Goal: Task Accomplishment & Management: Complete application form

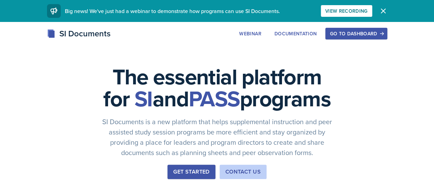
click at [387, 30] on button "Go to Dashboard" at bounding box center [356, 34] width 62 height 12
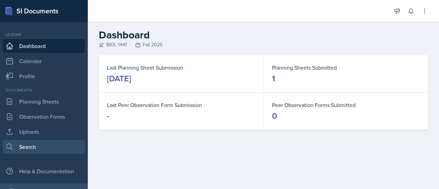
click at [39, 146] on link "Search" at bounding box center [44, 147] width 82 height 14
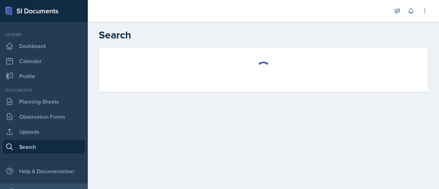
select select "all"
select select "1"
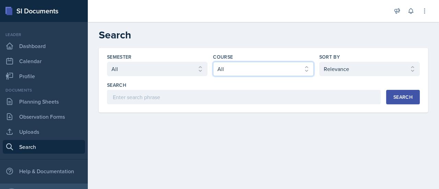
click at [251, 62] on select "Select course All ASTR 1345 BIOL 1345 BIOL 1441 BIOL 1442 BIOL 2300 BIOL 2444 B…" at bounding box center [263, 69] width 100 height 14
select select "2e263679-d834-47af-91bc-e3d071885f84"
click at [213, 62] on select "Select course All ASTR 1345 BIOL 1345 BIOL 1441 BIOL 1442 BIOL 2300 BIOL 2444 B…" at bounding box center [263, 69] width 100 height 14
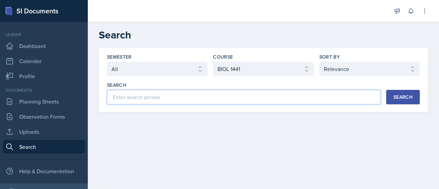
click at [205, 96] on input at bounding box center [244, 97] width 274 height 14
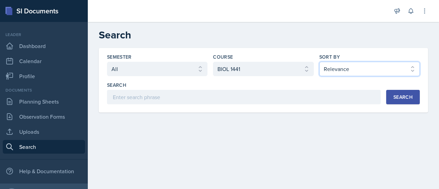
click at [348, 62] on select "Select sort by Relevance Document Date (Asc) Document Date (Desc)" at bounding box center [369, 69] width 100 height 14
select select "2"
click at [319, 62] on select "Select sort by Relevance Document Date (Asc) Document Date (Desc)" at bounding box center [369, 69] width 100 height 14
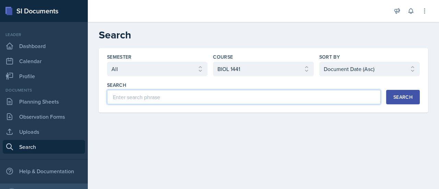
click at [211, 97] on input at bounding box center [244, 97] width 274 height 14
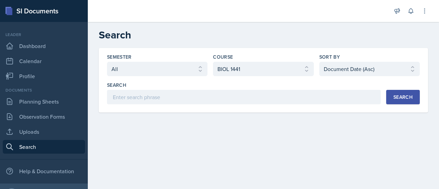
click at [414, 90] on button "Search" at bounding box center [403, 97] width 34 height 14
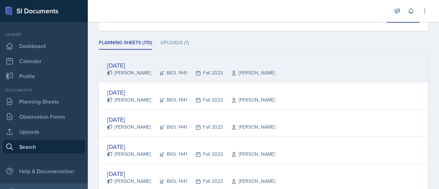
scroll to position [82, 0]
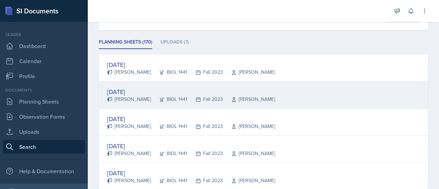
click at [134, 90] on div "[DATE]" at bounding box center [191, 91] width 168 height 9
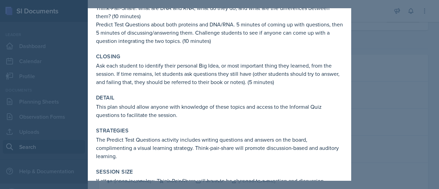
scroll to position [138, 0]
click at [420, 43] on div at bounding box center [219, 94] width 439 height 189
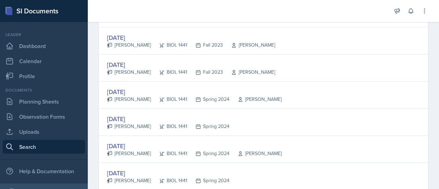
scroll to position [1085, 0]
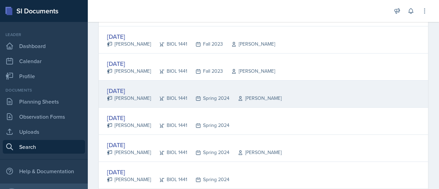
click at [138, 89] on div "[DATE]" at bounding box center [194, 90] width 174 height 9
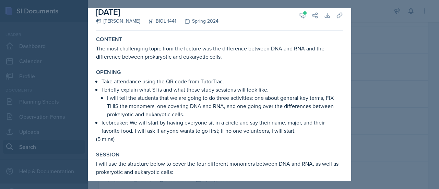
scroll to position [8, 0]
click at [57, 62] on div at bounding box center [219, 94] width 439 height 189
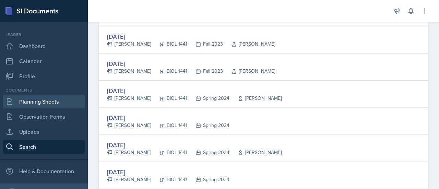
click at [56, 105] on link "Planning Sheets" at bounding box center [44, 102] width 82 height 14
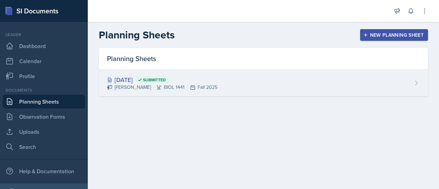
click at [128, 78] on div "[DATE] Submitted" at bounding box center [162, 79] width 110 height 9
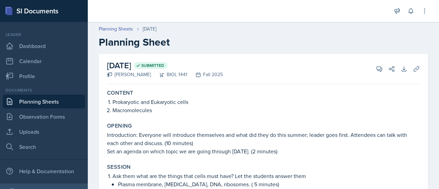
click at [62, 106] on link "Planning Sheets" at bounding box center [44, 102] width 82 height 14
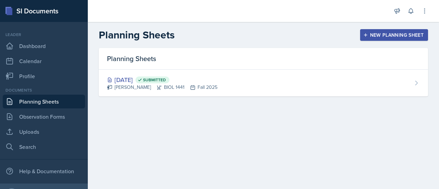
click at [375, 32] on div "New Planning Sheet" at bounding box center [393, 34] width 59 height 5
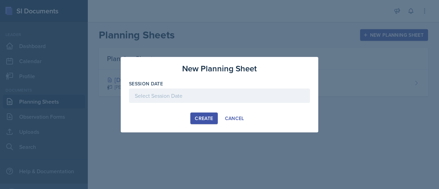
click at [162, 95] on div at bounding box center [219, 95] width 181 height 14
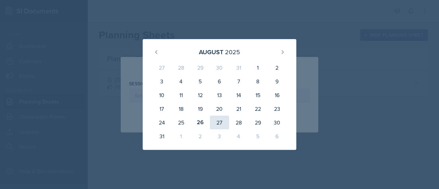
click at [218, 121] on div "27" at bounding box center [219, 123] width 19 height 14
type input "[DATE]"
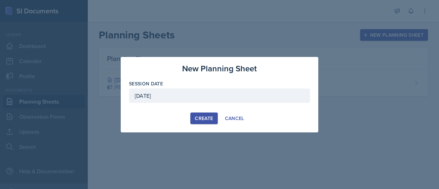
click at [201, 117] on div "Create" at bounding box center [204, 118] width 18 height 5
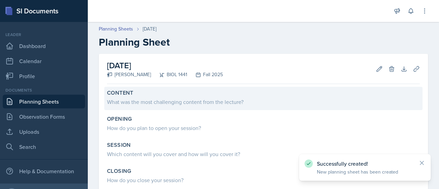
click at [187, 105] on div "What was the most challenging content from the lecture?" at bounding box center [263, 102] width 313 height 8
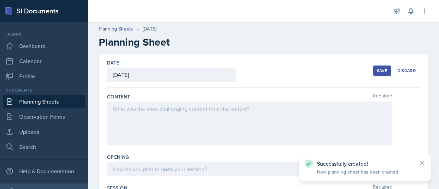
click at [148, 113] on div at bounding box center [249, 123] width 285 height 44
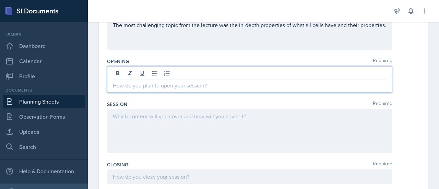
scroll to position [108, 0]
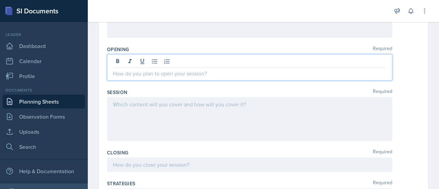
click at [183, 72] on p at bounding box center [250, 73] width 274 height 8
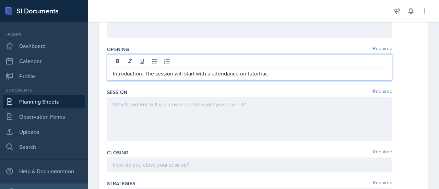
click at [260, 75] on p "Introduction: The session will start with a attendance on tutortrac" at bounding box center [250, 73] width 274 height 8
click at [266, 75] on p "Introduction: The session will start with a attendance on tutor [PERSON_NAME]" at bounding box center [250, 73] width 274 height 8
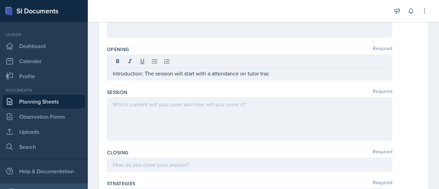
click at [279, 68] on div "Introduction: The session will start with a attendance on tutor trac" at bounding box center [249, 67] width 285 height 26
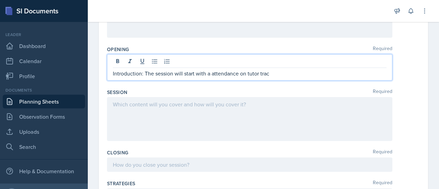
click at [276, 75] on p "Introduction: The session will start with a attendance on tutor trac" at bounding box center [250, 73] width 274 height 8
click at [281, 72] on p "Introduction: The session will start with a attendance on tutor trac and I will…" at bounding box center [250, 73] width 274 height 8
click at [375, 73] on p "Introduction: The session will start with a attendance on tutor trac and will s…" at bounding box center [250, 73] width 274 height 8
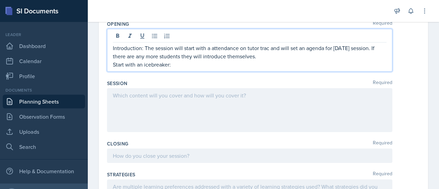
scroll to position [133, 0]
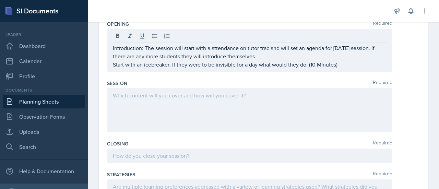
click at [174, 113] on div at bounding box center [249, 110] width 285 height 44
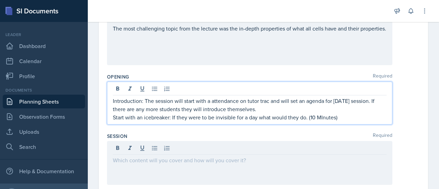
scroll to position [92, 0]
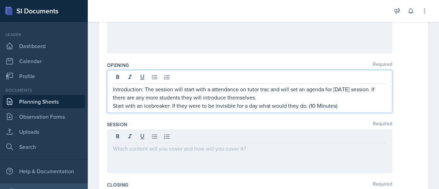
click at [323, 104] on p "Start with an icebreaker: If they were to be invisible for a day what would the…" at bounding box center [250, 105] width 274 height 8
click at [337, 105] on p "Start with an icebreaker: If they were to be invisible for a day what would the…" at bounding box center [250, 105] width 274 height 8
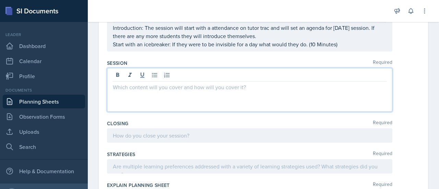
click at [238, 86] on p at bounding box center [250, 87] width 274 height 8
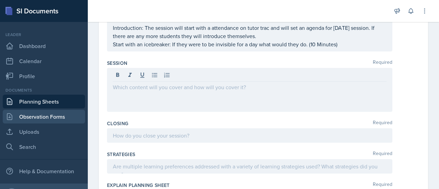
click at [47, 114] on link "Observation Forms" at bounding box center [44, 117] width 82 height 14
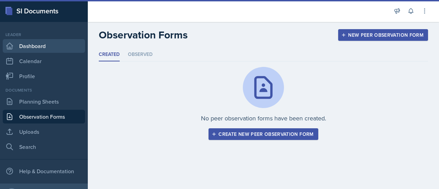
click at [45, 50] on link "Dashboard" at bounding box center [44, 46] width 82 height 14
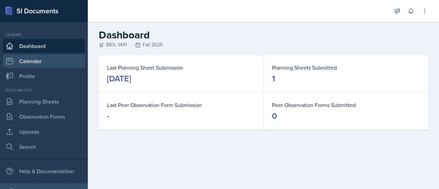
click at [33, 57] on link "Calendar" at bounding box center [44, 61] width 82 height 14
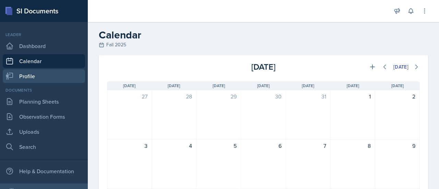
click at [43, 76] on link "Profile" at bounding box center [44, 76] width 82 height 14
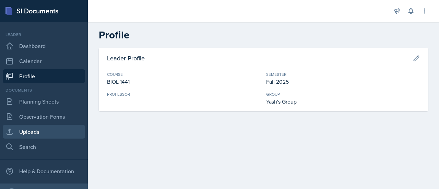
scroll to position [16, 0]
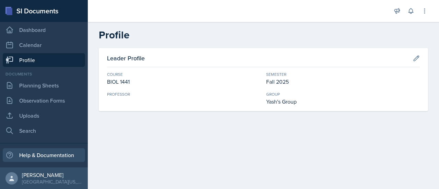
click at [43, 153] on div "Help & Documentation" at bounding box center [44, 155] width 82 height 14
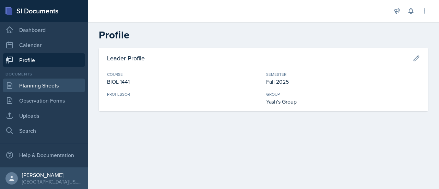
click at [48, 89] on link "Planning Sheets" at bounding box center [44, 86] width 82 height 14
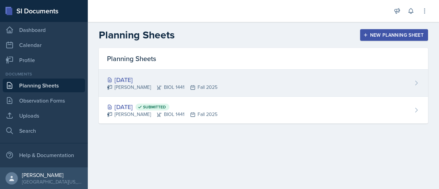
click at [152, 74] on div "[DATE] [PERSON_NAME] BIOL 1441 Fall 2025" at bounding box center [263, 83] width 329 height 27
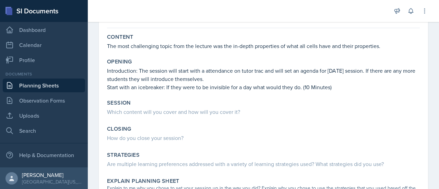
scroll to position [56, 0]
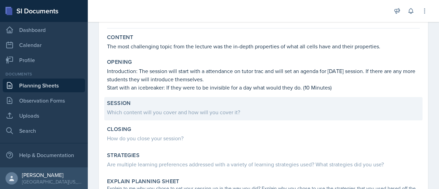
click at [221, 103] on div "Session" at bounding box center [263, 103] width 313 height 7
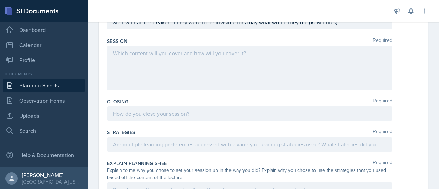
scroll to position [175, 0]
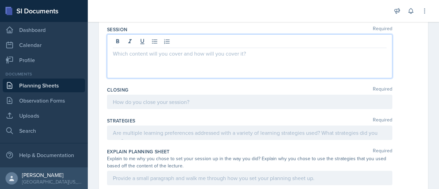
click at [150, 54] on p at bounding box center [250, 53] width 274 height 8
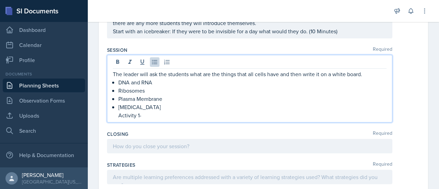
scroll to position [155, 0]
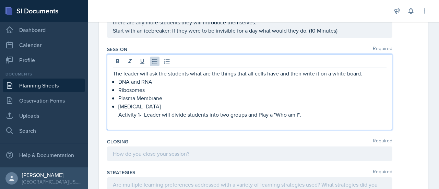
click at [310, 112] on p "Activity 1- Leader will divide students into two groups and Play a "Who am I"." at bounding box center [252, 114] width 268 height 8
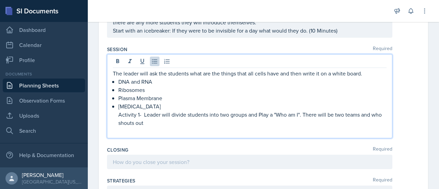
click at [299, 115] on p "Activity 1- Leader will divide students into two groups and Play a "Who am I". …" at bounding box center [252, 118] width 268 height 16
click at [205, 124] on p "Activity 1- Leader will divide students into two groups and Play a "Who am I" f…" at bounding box center [252, 118] width 268 height 16
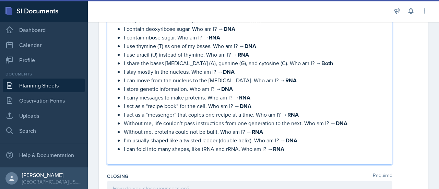
scroll to position [283, 0]
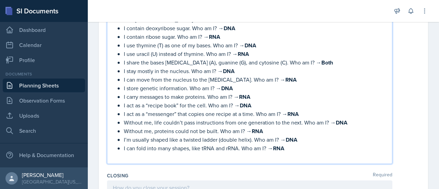
click at [180, 67] on p "I stay mostly in the nucleus. Who am I? → DNA" at bounding box center [255, 71] width 263 height 9
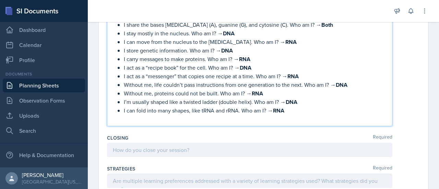
scroll to position [321, 0]
click at [296, 115] on p at bounding box center [252, 119] width 268 height 8
click at [176, 116] on p "(10 Minutes)" at bounding box center [252, 119] width 268 height 8
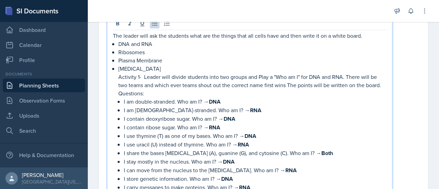
scroll to position [178, 0]
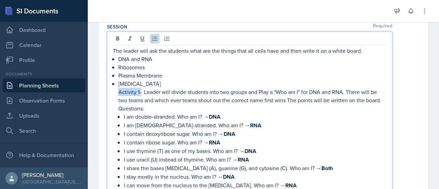
drag, startPoint x: 140, startPoint y: 92, endPoint x: 117, endPoint y: 92, distance: 23.3
click at [117, 92] on div "The leader will ask the students what are the things that all cells have and th…" at bounding box center [250, 161] width 274 height 228
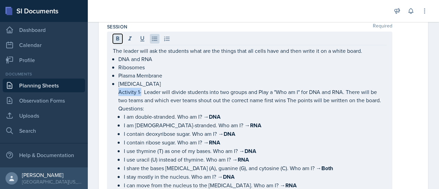
click at [119, 40] on icon at bounding box center [117, 38] width 7 height 7
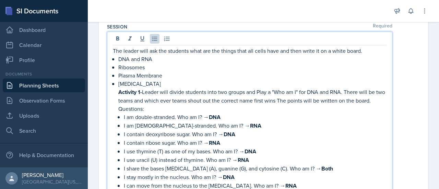
click at [173, 83] on p "[MEDICAL_DATA]" at bounding box center [252, 84] width 268 height 8
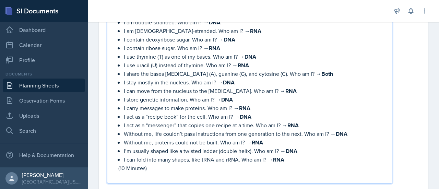
scroll to position [287, 0]
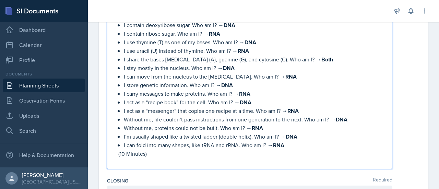
click at [173, 151] on p "(10 Minutes)" at bounding box center [252, 153] width 268 height 8
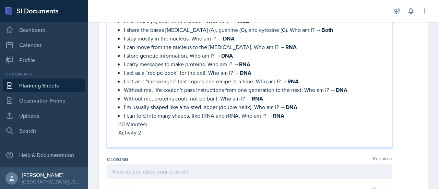
scroll to position [324, 0]
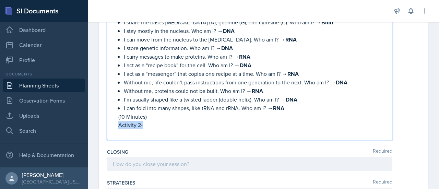
drag, startPoint x: 145, startPoint y: 123, endPoint x: 118, endPoint y: 123, distance: 27.4
click at [118, 123] on div "The leader will ask the students what are the things that all cells have and th…" at bounding box center [250, 19] width 274 height 237
click at [126, 124] on p "Activity 2-" at bounding box center [252, 125] width 268 height 8
drag, startPoint x: 147, startPoint y: 122, endPoint x: 117, endPoint y: 124, distance: 30.2
click at [117, 124] on div "The leader will ask the students what are the things that all cells have and th…" at bounding box center [250, 19] width 274 height 237
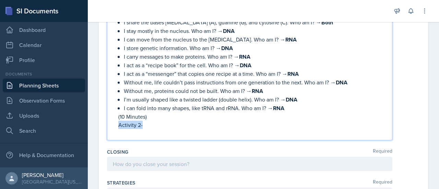
click at [126, 122] on p "Activity 2-" at bounding box center [252, 125] width 268 height 8
drag, startPoint x: 148, startPoint y: 123, endPoint x: 115, endPoint y: 125, distance: 33.7
click at [115, 125] on div "The leader will ask the students what are the things that all cells have and th…" at bounding box center [250, 19] width 274 height 237
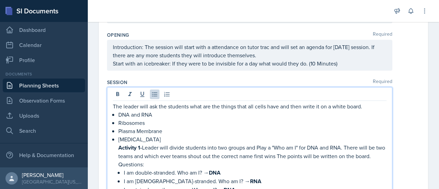
scroll to position [121, 0]
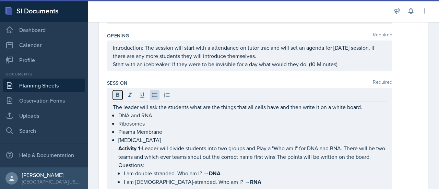
click at [120, 94] on icon at bounding box center [117, 95] width 7 height 7
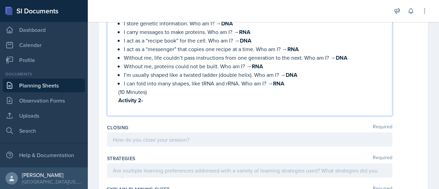
scroll to position [351, 0]
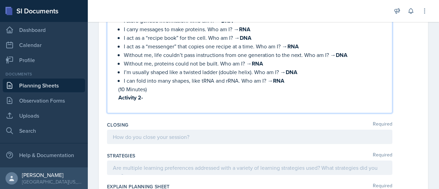
click at [155, 94] on p "Activity 2-" at bounding box center [252, 97] width 268 height 9
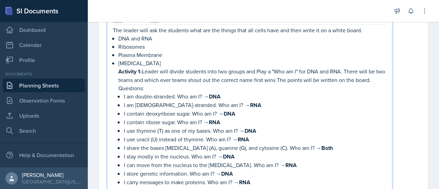
scroll to position [198, 0]
drag, startPoint x: 347, startPoint y: 72, endPoint x: 309, endPoint y: 72, distance: 37.7
click at [309, 72] on p "Activity 1- Leader will divide students into two groups and Play a "Who am I" f…" at bounding box center [252, 75] width 268 height 17
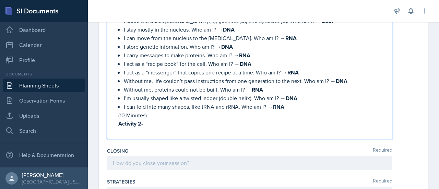
scroll to position [334, 0]
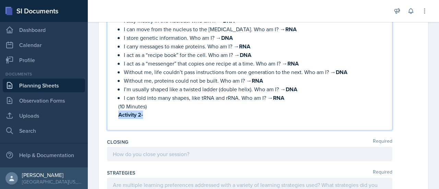
drag, startPoint x: 144, startPoint y: 111, endPoint x: 112, endPoint y: 111, distance: 31.2
click at [112, 111] on div "The leader will ask the students what are the things that all cells have and th…" at bounding box center [249, 2] width 285 height 255
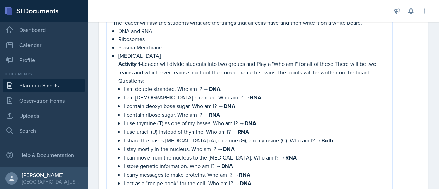
scroll to position [206, 0]
click at [150, 53] on p "[MEDICAL_DATA]" at bounding box center [252, 55] width 268 height 8
click at [139, 61] on strong "Activity 1-" at bounding box center [130, 63] width 24 height 8
click at [148, 55] on p "[MEDICAL_DATA]" at bounding box center [252, 55] width 268 height 8
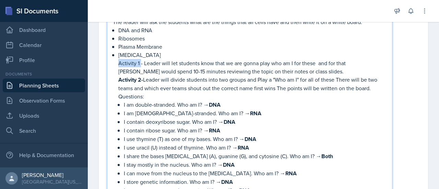
drag, startPoint x: 140, startPoint y: 61, endPoint x: 117, endPoint y: 65, distance: 23.8
click at [117, 65] on div "The leader will ask the students what are the things that all cells have and th…" at bounding box center [250, 144] width 274 height 253
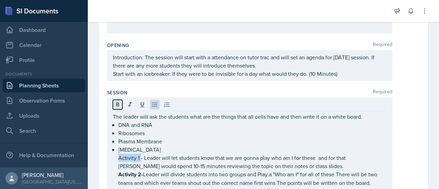
click at [119, 105] on icon at bounding box center [117, 104] width 7 height 7
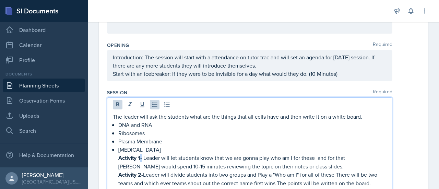
scroll to position [145, 0]
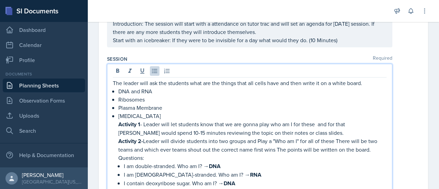
click at [291, 130] on p "Activity 1 - Leader will let students know that we are gonna play who am I for …" at bounding box center [252, 128] width 268 height 17
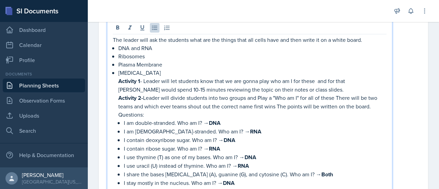
scroll to position [190, 0]
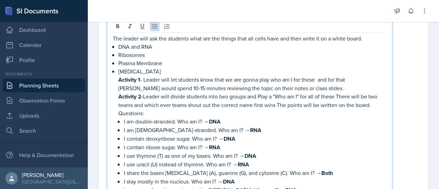
click at [357, 79] on p "Activity 1 - Leader will let students know that we are gonna play who am I for …" at bounding box center [252, 83] width 268 height 17
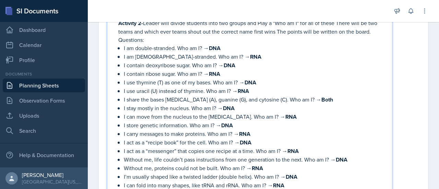
scroll to position [264, 0]
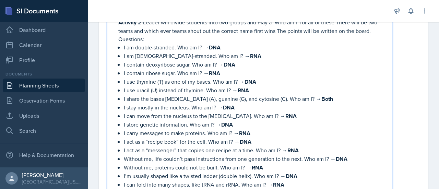
click at [275, 31] on p "Activity 2- Leader will divide students into two groups and Play a "Who am I" f…" at bounding box center [252, 26] width 268 height 17
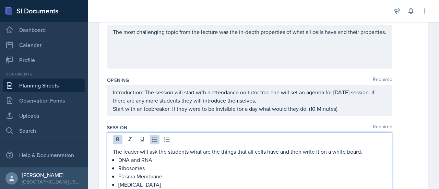
scroll to position [161, 0]
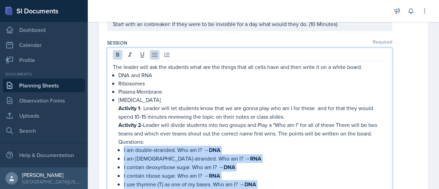
drag, startPoint x: 298, startPoint y: 138, endPoint x: 119, endPoint y: 148, distance: 179.2
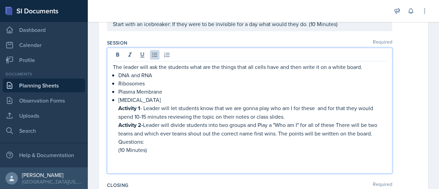
drag, startPoint x: 175, startPoint y: 151, endPoint x: 134, endPoint y: 153, distance: 41.2
click at [134, 153] on li "[MEDICAL_DATA] Activity 1 - Leader will let students know that we are gonna pla…" at bounding box center [252, 133] width 268 height 75
click at [298, 117] on p "Activity 1 - Leader will let students know that we are gonna play who am I for …" at bounding box center [252, 112] width 268 height 17
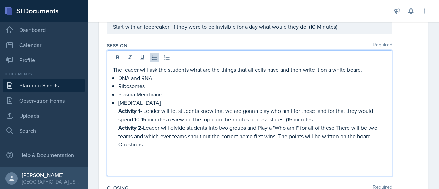
scroll to position [174, 0]
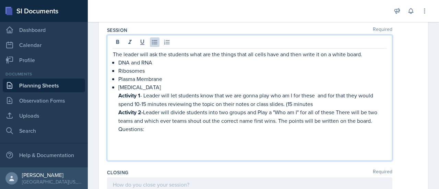
click at [158, 131] on p "Questions:" at bounding box center [252, 129] width 268 height 8
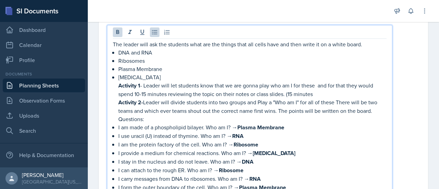
scroll to position [181, 0]
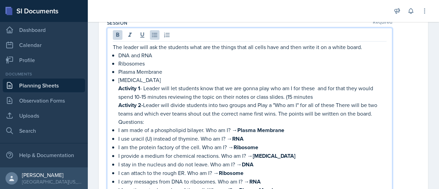
click at [320, 96] on p "Activity 1 - Leader will let students know that we are gonna play who am I for …" at bounding box center [252, 92] width 268 height 17
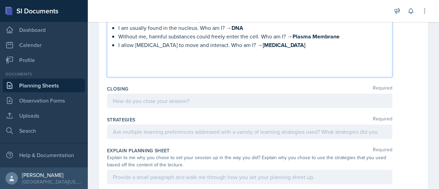
scroll to position [567, 0]
click at [191, 50] on p at bounding box center [252, 53] width 268 height 8
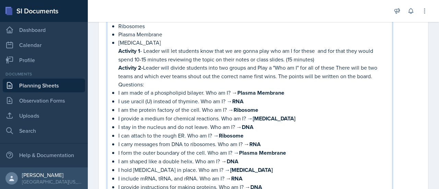
scroll to position [0, 0]
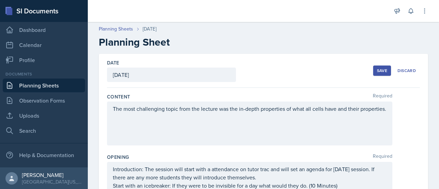
click at [377, 72] on div "Save" at bounding box center [382, 70] width 10 height 5
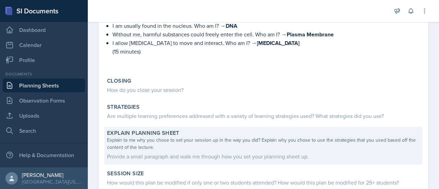
scroll to position [507, 0]
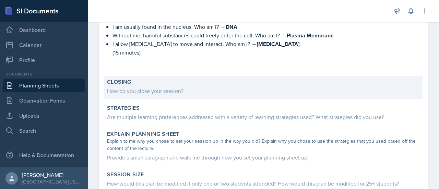
click at [211, 87] on div "How do you close your session?" at bounding box center [263, 91] width 313 height 8
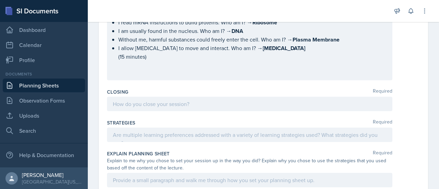
scroll to position [563, 0]
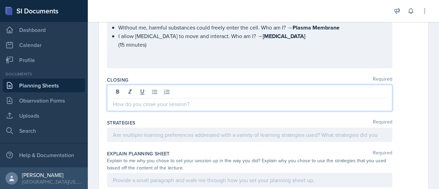
click at [159, 100] on p at bounding box center [250, 104] width 274 height 8
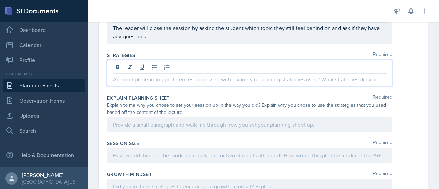
click at [161, 75] on p at bounding box center [250, 79] width 274 height 8
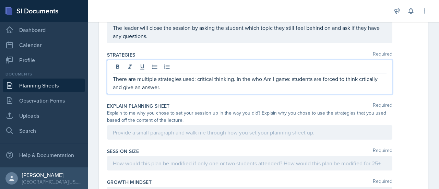
click at [361, 76] on p "There are multiple strategies used: critical thinking. In the who Am I game: st…" at bounding box center [250, 83] width 274 height 16
click at [169, 85] on p "There are multiple strategies used: critical thinking. In the who Am I game: st…" at bounding box center [250, 83] width 274 height 16
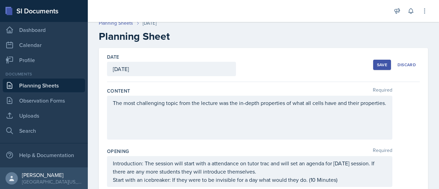
scroll to position [0, 0]
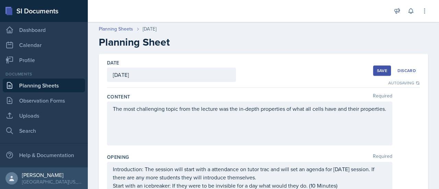
click at [381, 72] on div "Save" at bounding box center [382, 70] width 10 height 5
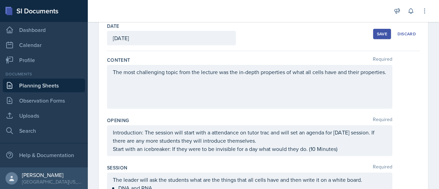
scroll to position [15, 0]
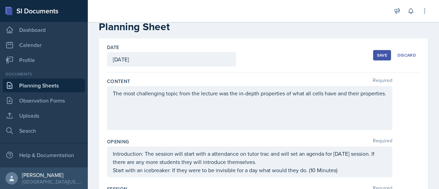
click at [377, 56] on div "Save" at bounding box center [382, 54] width 10 height 5
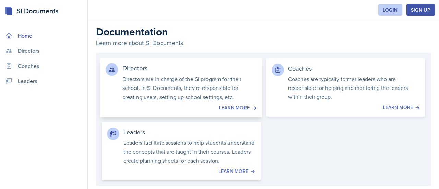
scroll to position [30, 0]
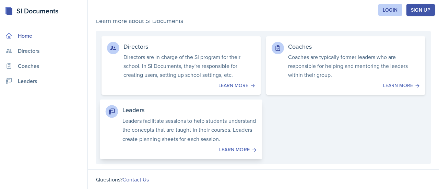
click at [154, 116] on p "Leaders facilitate sessions to help students understand the concepts that are t…" at bounding box center [189, 129] width 134 height 27
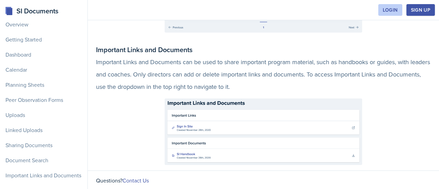
scroll to position [52, 0]
click at [38, 168] on div "Important Links and Documents" at bounding box center [43, 175] width 85 height 14
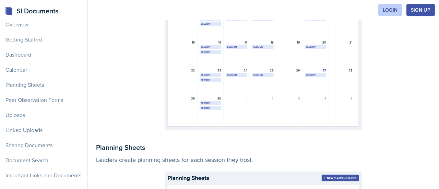
scroll to position [581, 0]
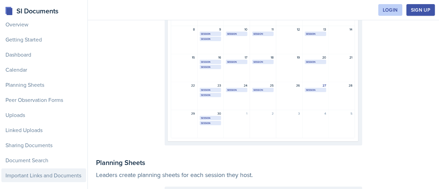
click at [25, 168] on div "Important Links and Documents" at bounding box center [43, 175] width 85 height 14
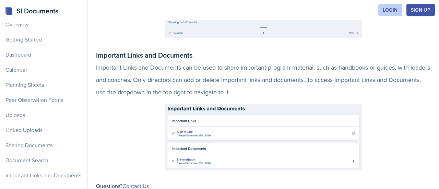
scroll to position [1738, 0]
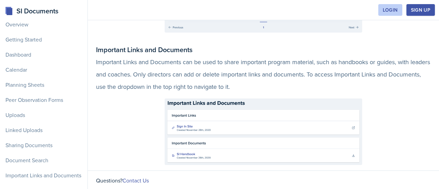
click at [182, 157] on img at bounding box center [263, 131] width 197 height 67
click at [25, 33] on div "Getting Started" at bounding box center [43, 40] width 85 height 14
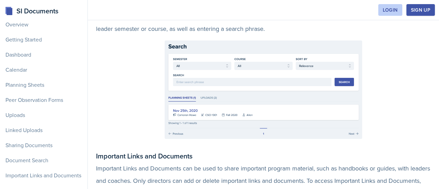
scroll to position [1738, 0]
